Goal: Information Seeking & Learning: Learn about a topic

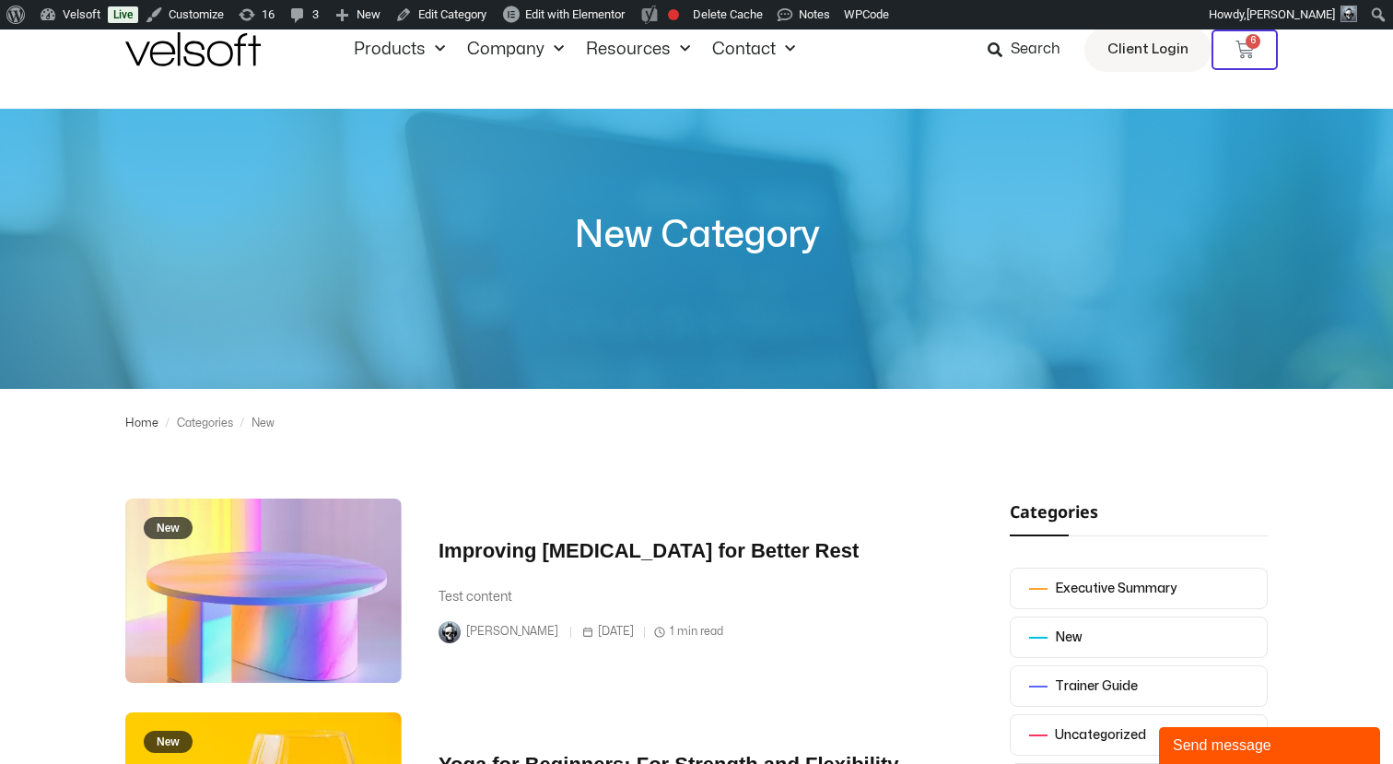
scroll to position [41, 0]
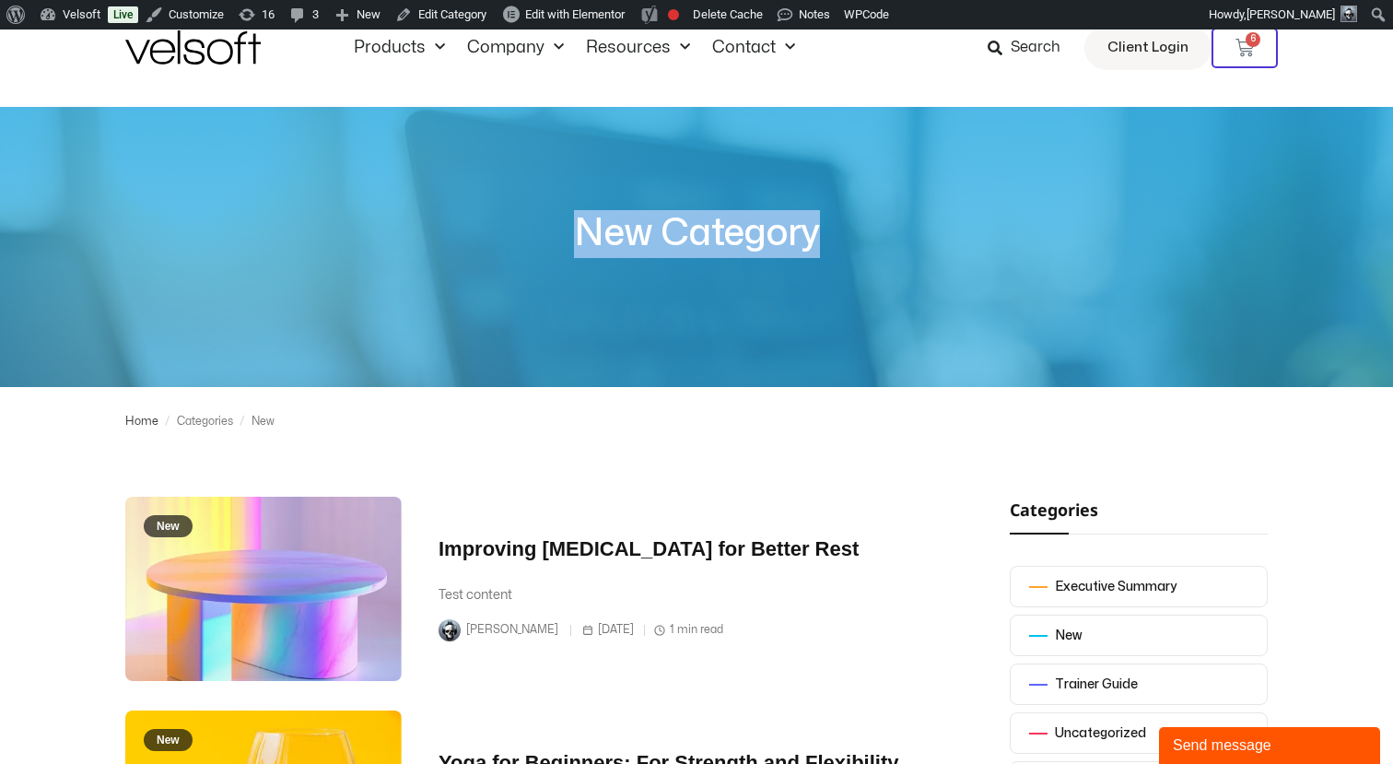
drag, startPoint x: 578, startPoint y: 227, endPoint x: 957, endPoint y: 239, distance: 379.8
click at [957, 239] on h2 "New Category" at bounding box center [696, 234] width 1393 height 48
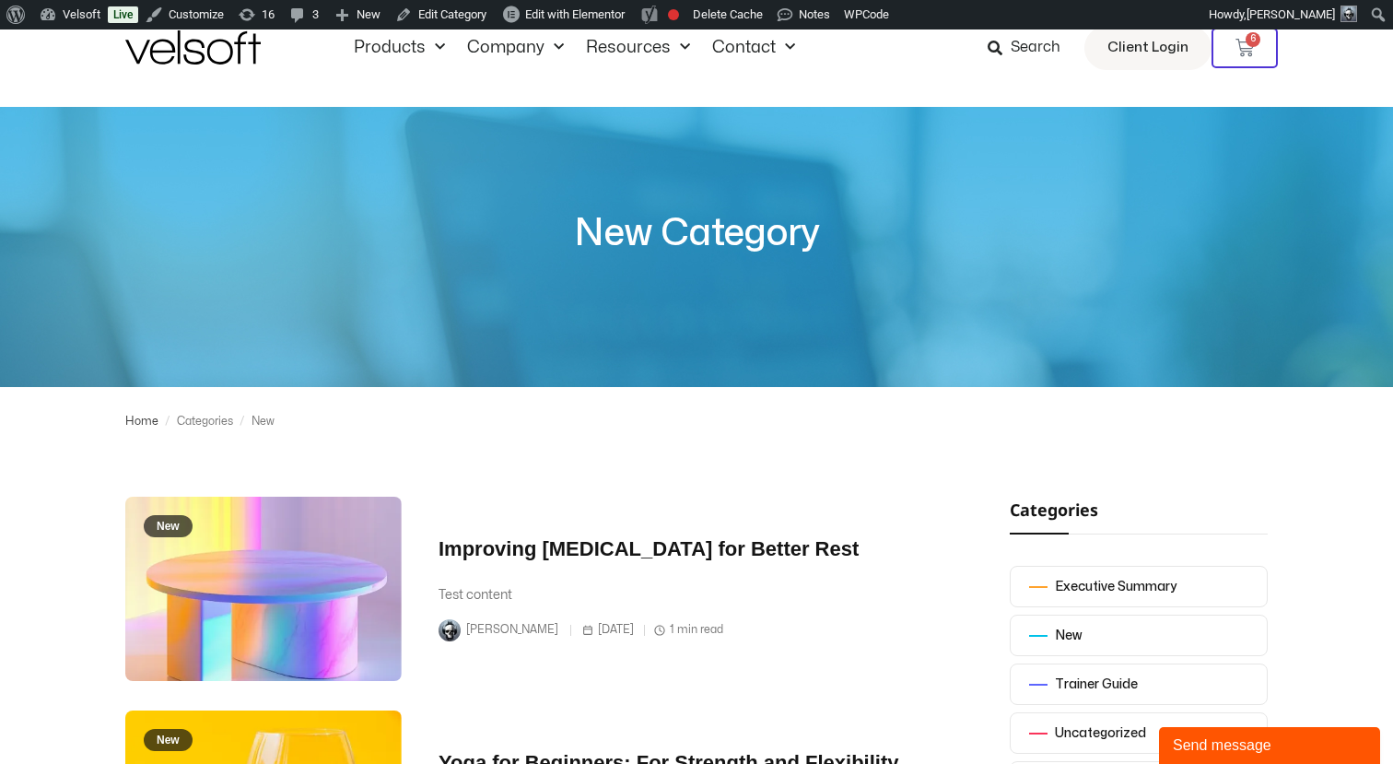
click at [650, 252] on h2 "New Category" at bounding box center [696, 234] width 1393 height 48
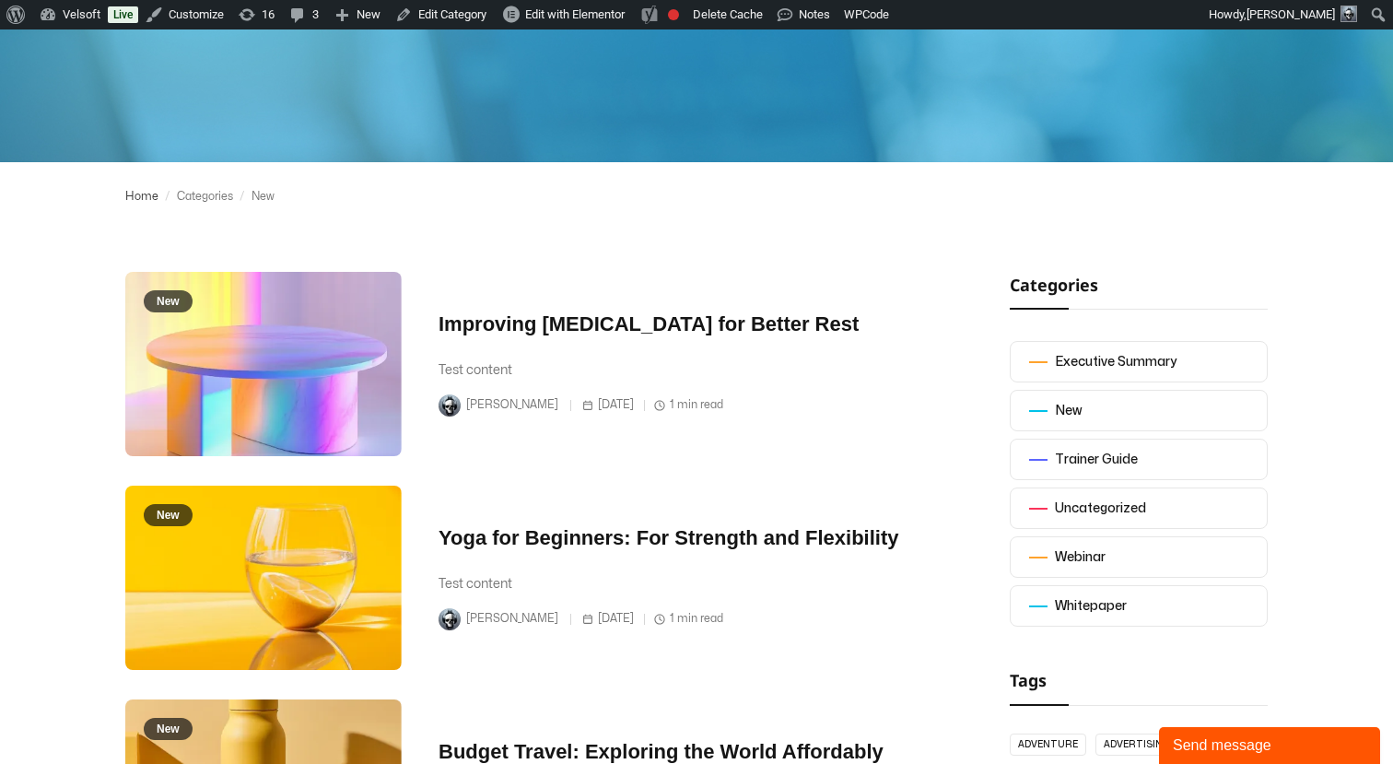
scroll to position [322, 0]
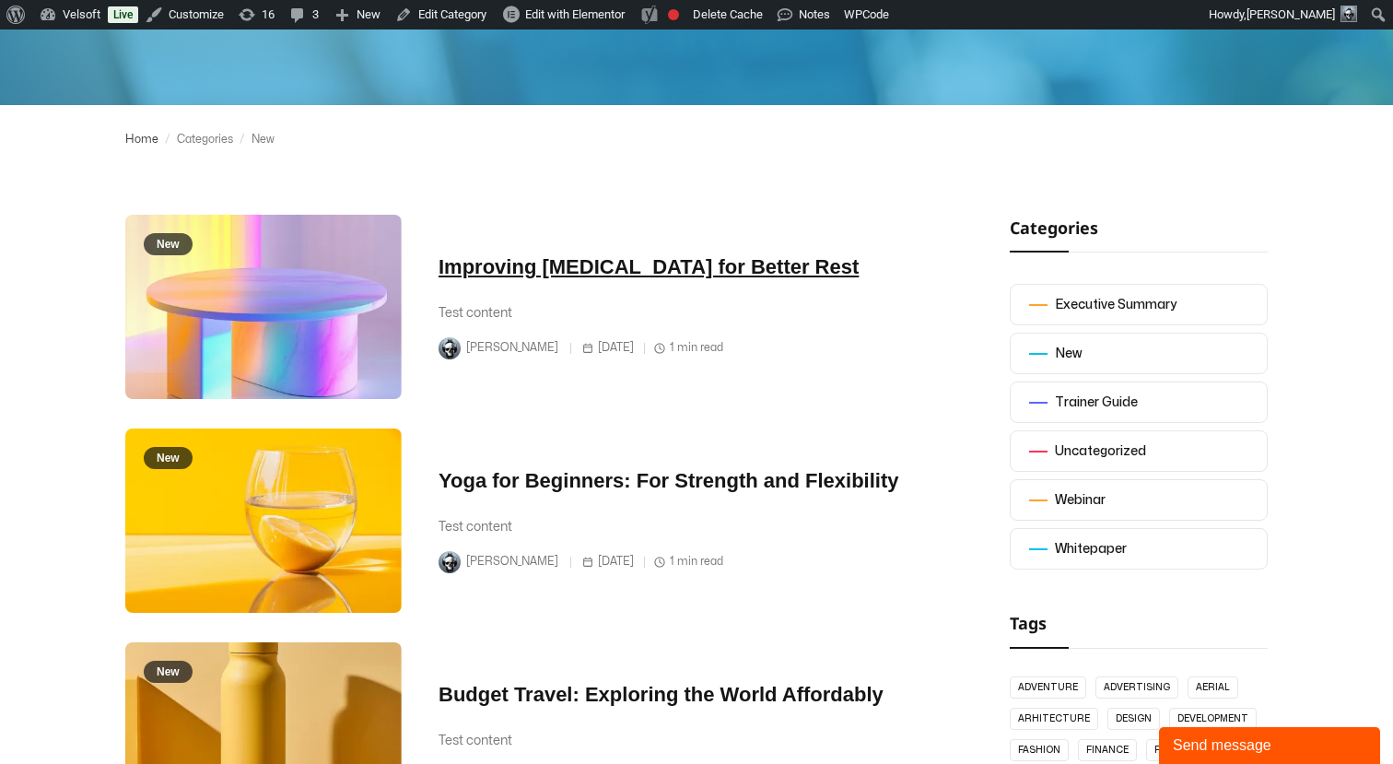
click at [499, 271] on link "Improving [MEDICAL_DATA] for Better Rest" at bounding box center [649, 266] width 420 height 23
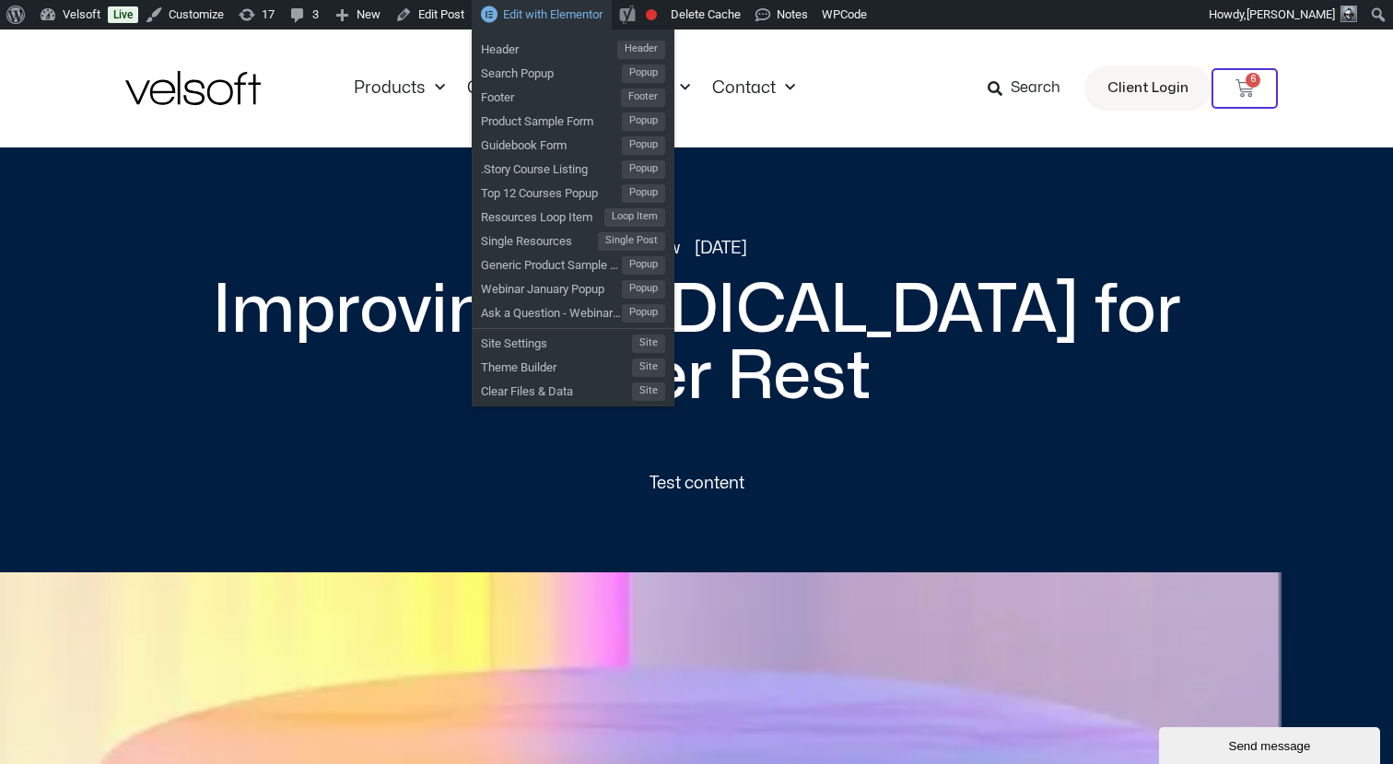
click at [568, 11] on span "Edit with Elementor" at bounding box center [553, 14] width 100 height 14
click at [543, 217] on span "Resources Loop Item" at bounding box center [542, 215] width 123 height 24
